Goal: Navigation & Orientation: Find specific page/section

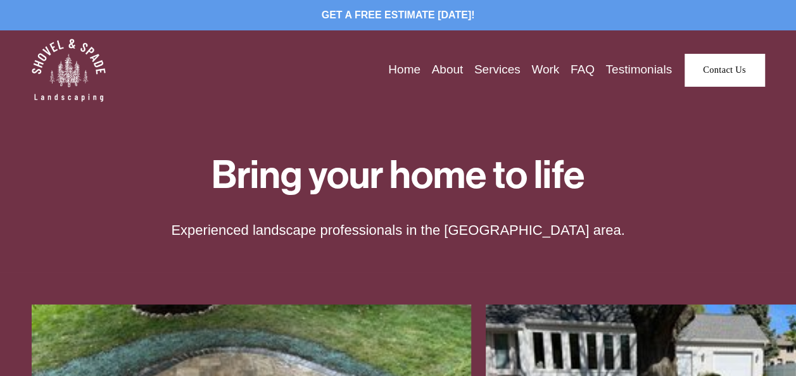
click at [486, 68] on link "Services" at bounding box center [497, 69] width 46 height 19
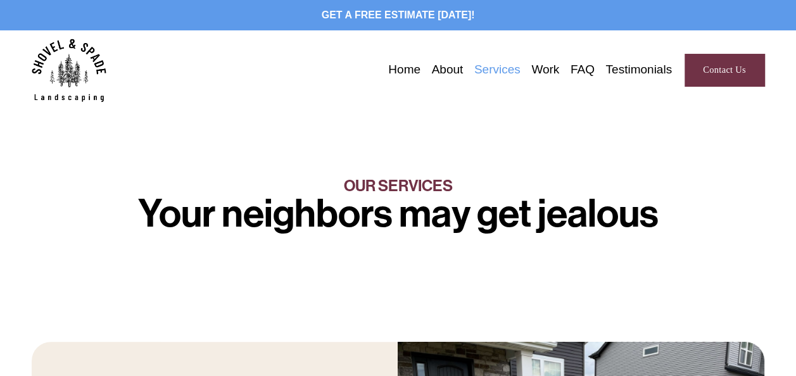
click at [546, 68] on link "Work" at bounding box center [545, 69] width 28 height 19
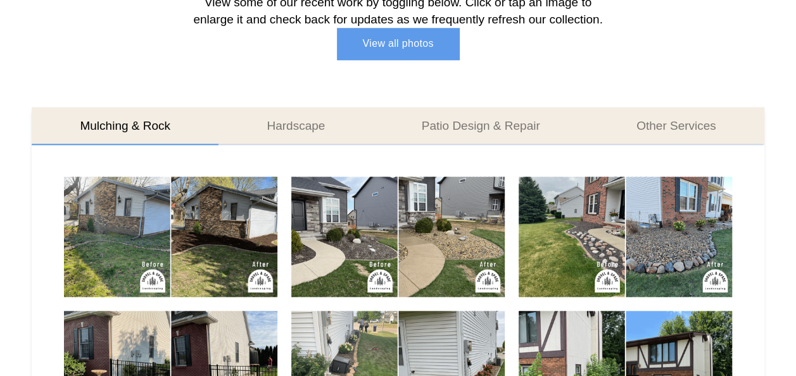
scroll to position [550, 0]
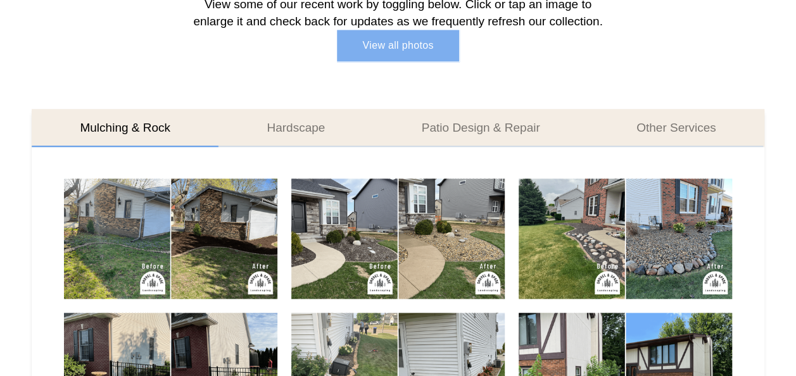
click at [413, 52] on link "View all photos" at bounding box center [398, 46] width 122 height 32
click at [417, 49] on link "View all photos" at bounding box center [398, 46] width 122 height 32
